Goal: Obtain resource: Obtain resource

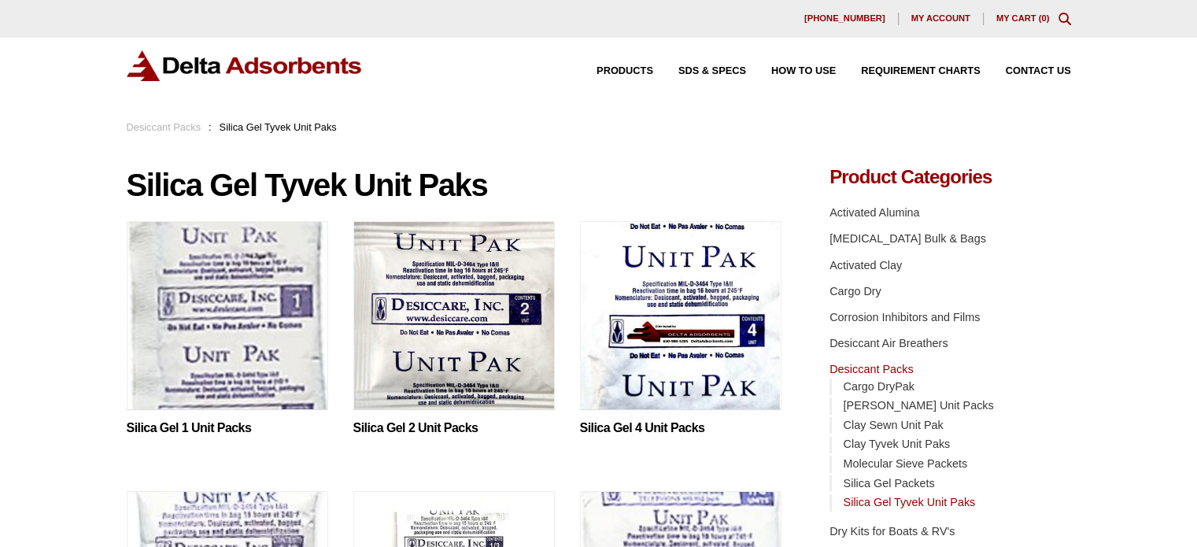
scroll to position [79, 0]
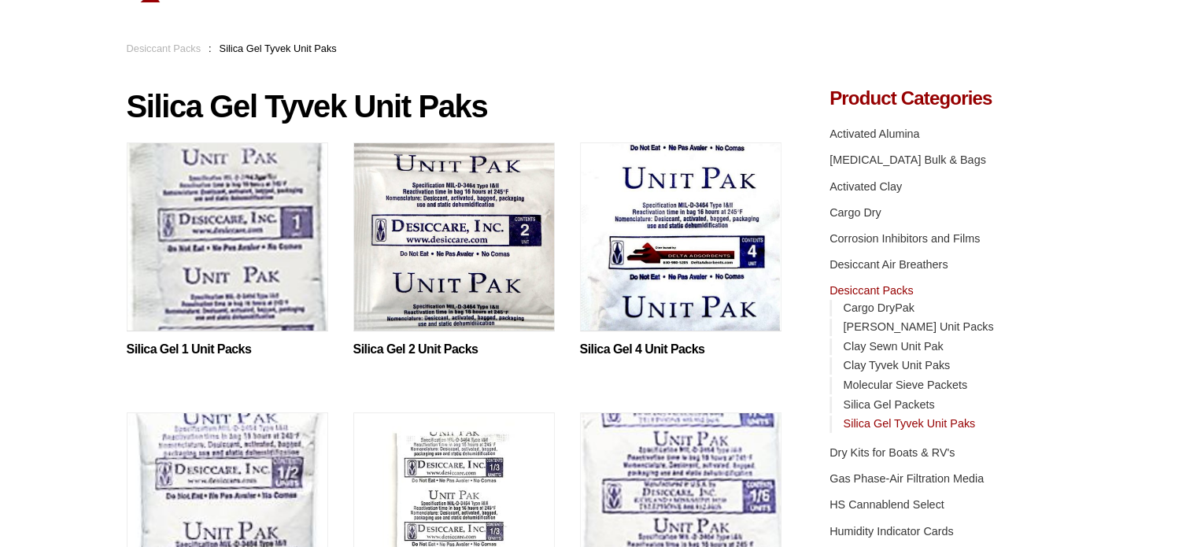
click at [426, 267] on img at bounding box center [453, 240] width 201 height 197
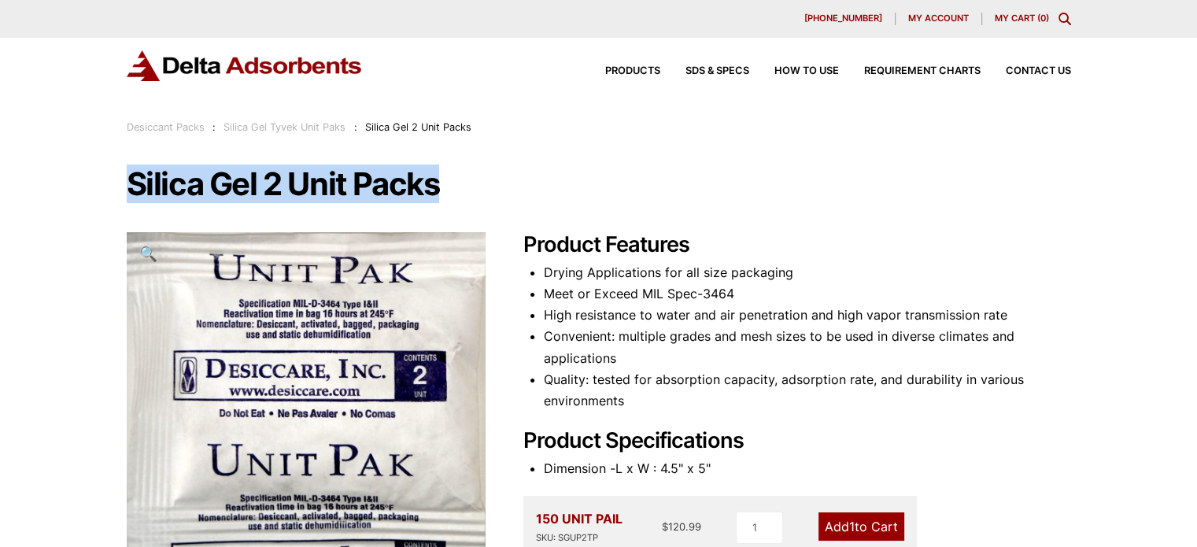
drag, startPoint x: 125, startPoint y: 179, endPoint x: 437, endPoint y: 182, distance: 311.6
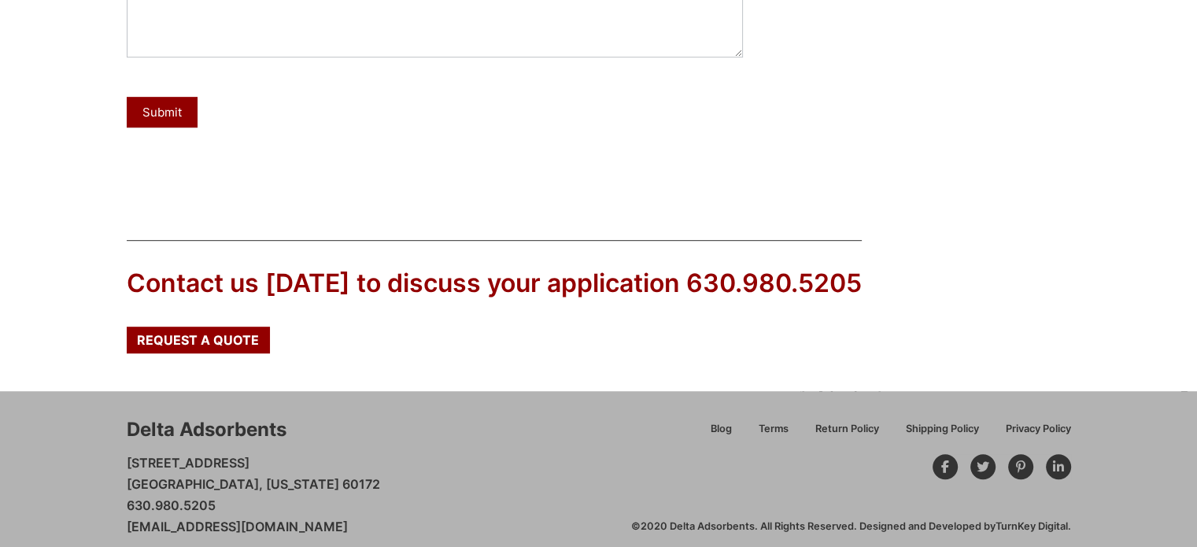
scroll to position [802, 0]
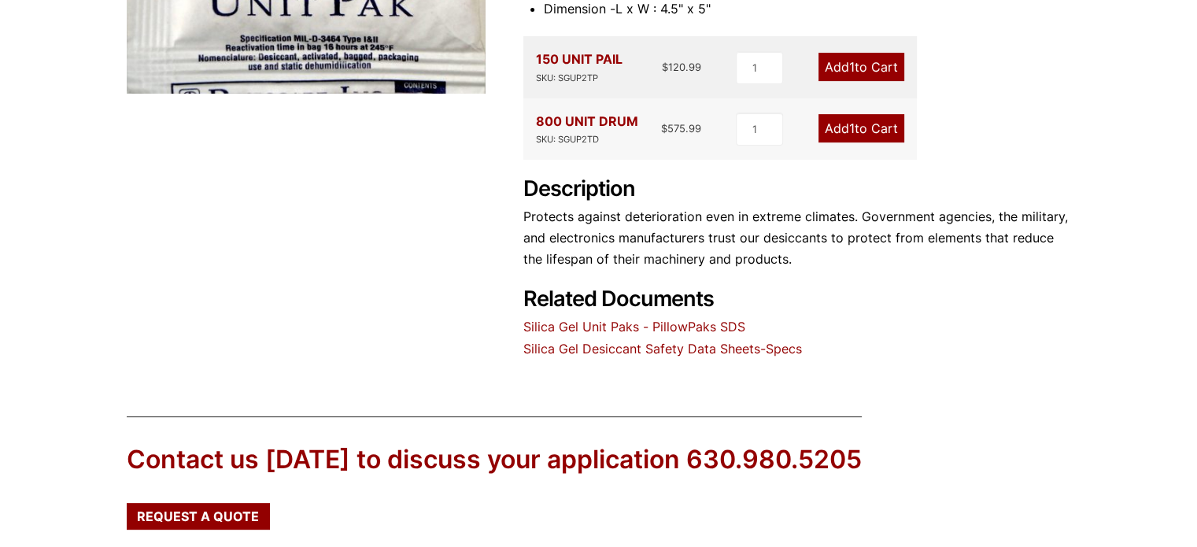
scroll to position [494, 0]
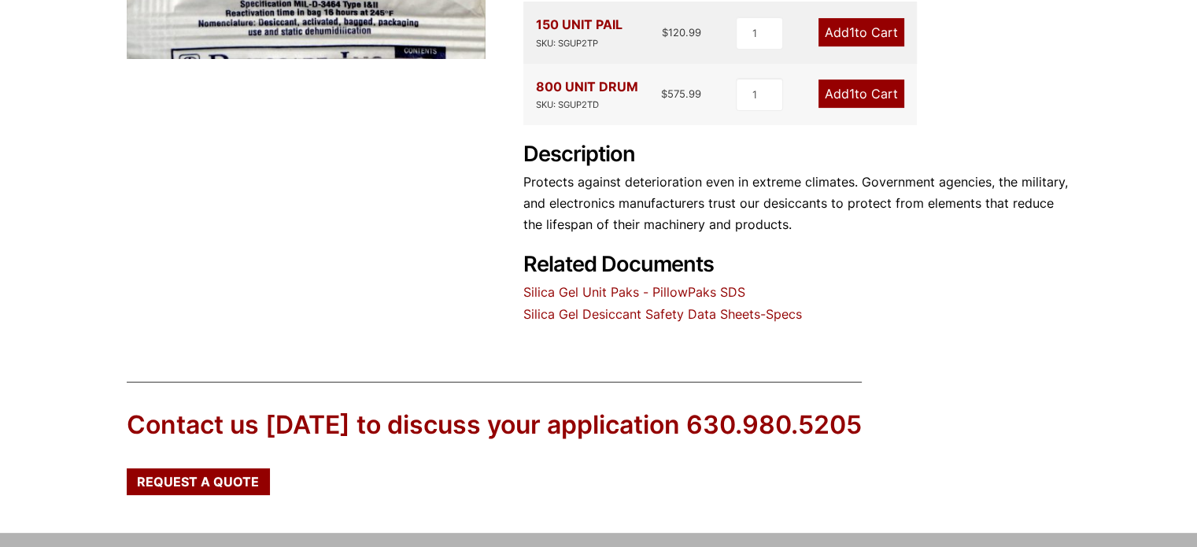
click at [634, 292] on link "Silica Gel Unit Paks - PillowPaks SDS" at bounding box center [634, 292] width 222 height 16
